Goal: Information Seeking & Learning: Learn about a topic

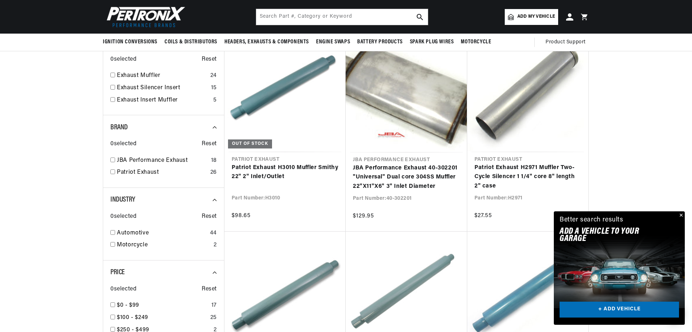
scroll to position [180, 0]
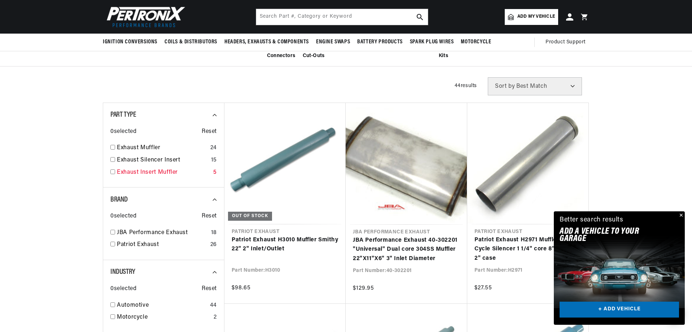
click at [147, 173] on link "Exhaust Insert Muffler" at bounding box center [163, 172] width 93 height 9
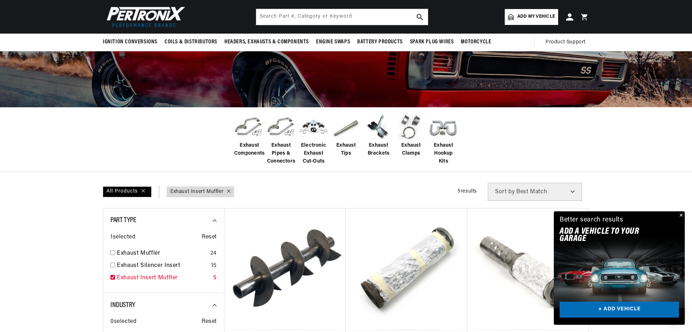
scroll to position [36, 0]
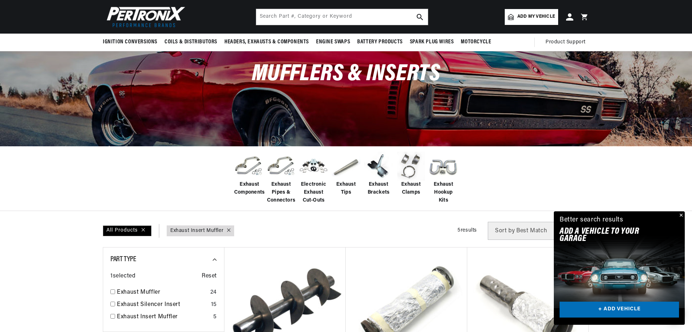
checkbox input "false"
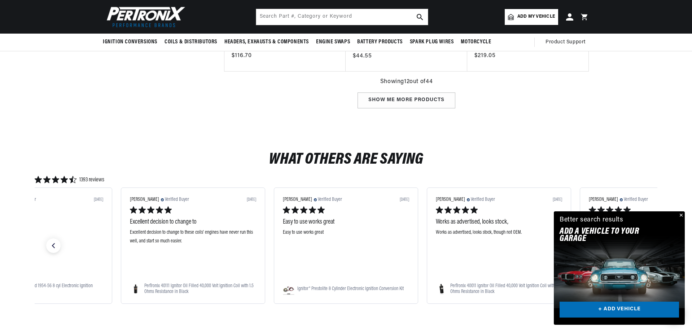
scroll to position [902, 0]
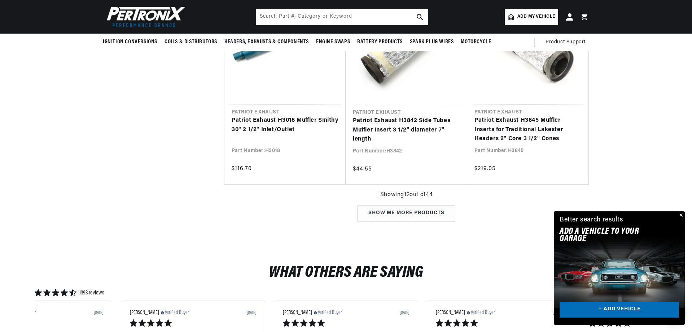
click at [377, 213] on div "Show me more products" at bounding box center [407, 213] width 98 height 16
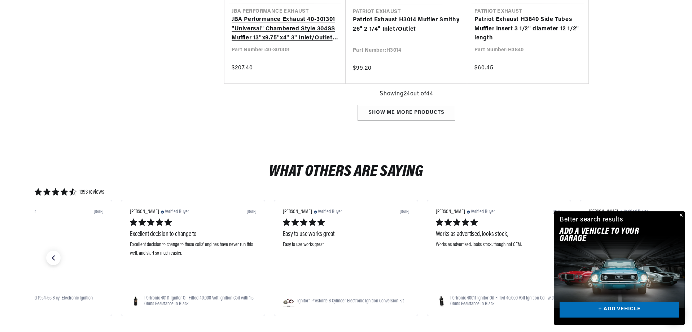
scroll to position [1841, 0]
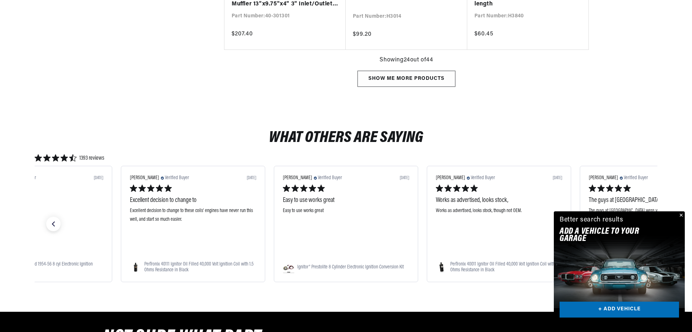
click at [384, 77] on div "Show me more products" at bounding box center [407, 79] width 98 height 16
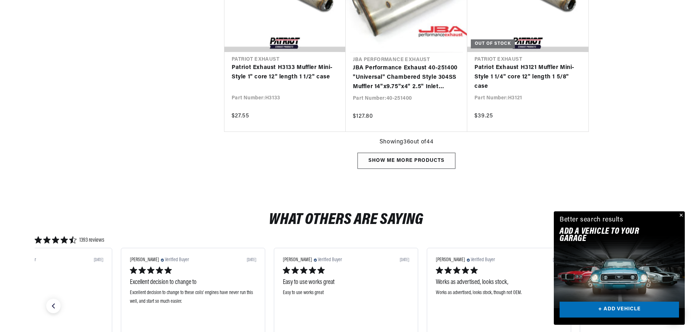
click at [427, 160] on div "Show me more products" at bounding box center [407, 161] width 98 height 16
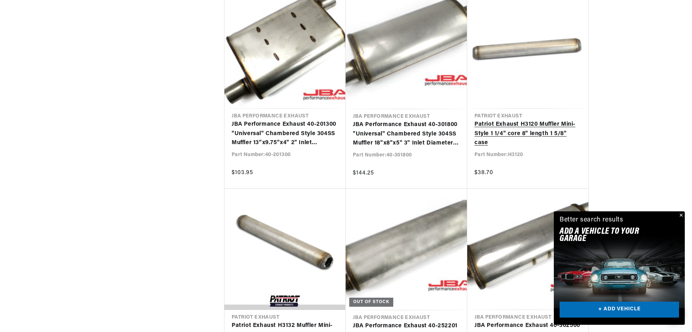
click at [529, 120] on link "Patriot Exhaust H3120 Muffler Mini-Style 1 1/4" core 8" length 1 5/8" case" at bounding box center [528, 134] width 107 height 28
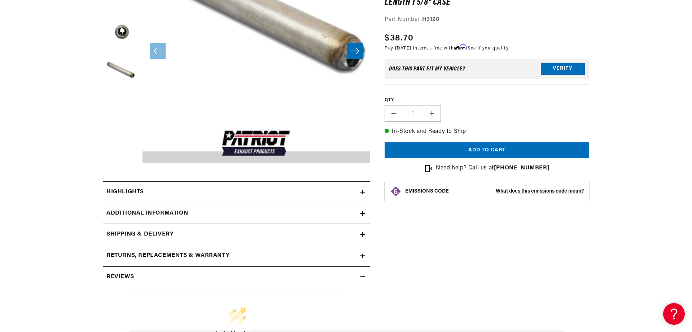
scroll to position [180, 0]
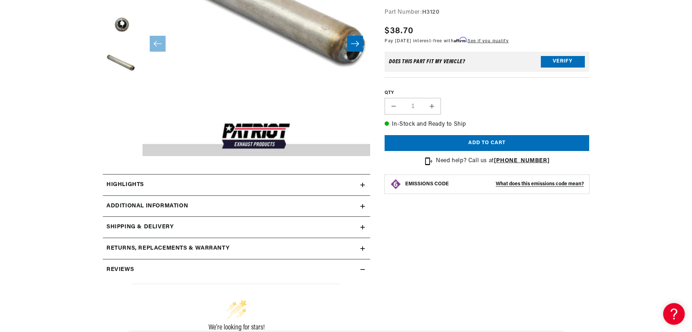
click at [180, 181] on div "Highlights" at bounding box center [232, 184] width 258 height 9
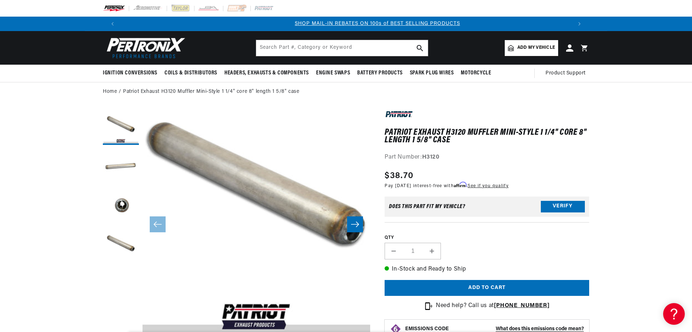
scroll to position [0, 451]
